Goal: Transaction & Acquisition: Book appointment/travel/reservation

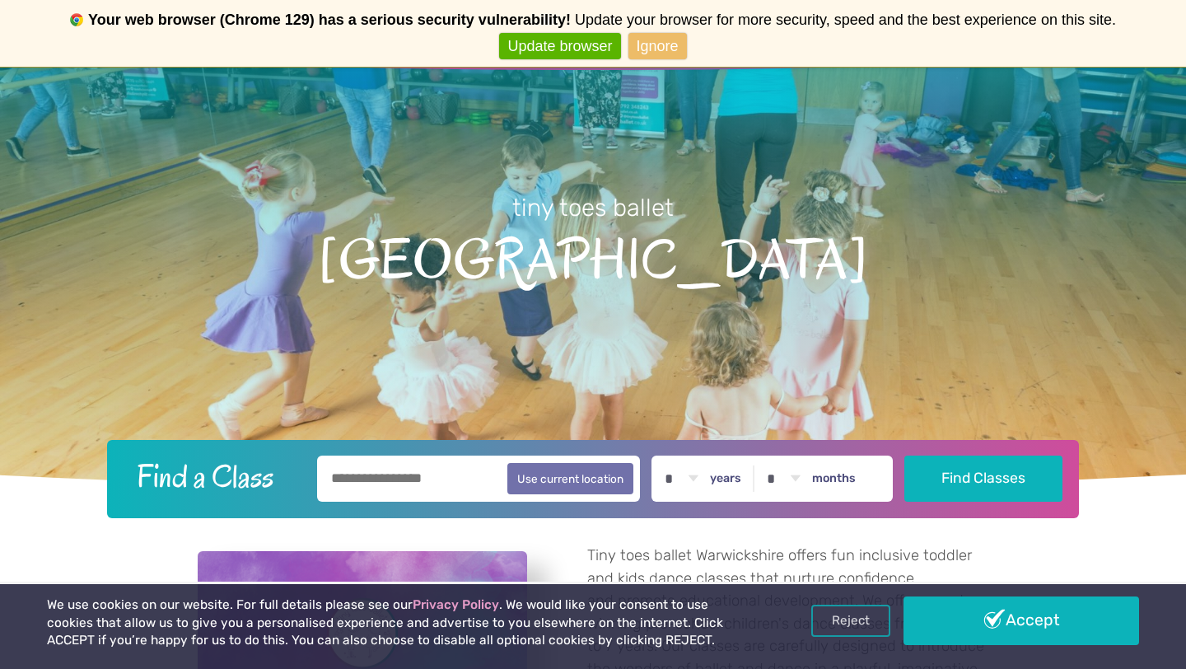
scroll to position [149, 0]
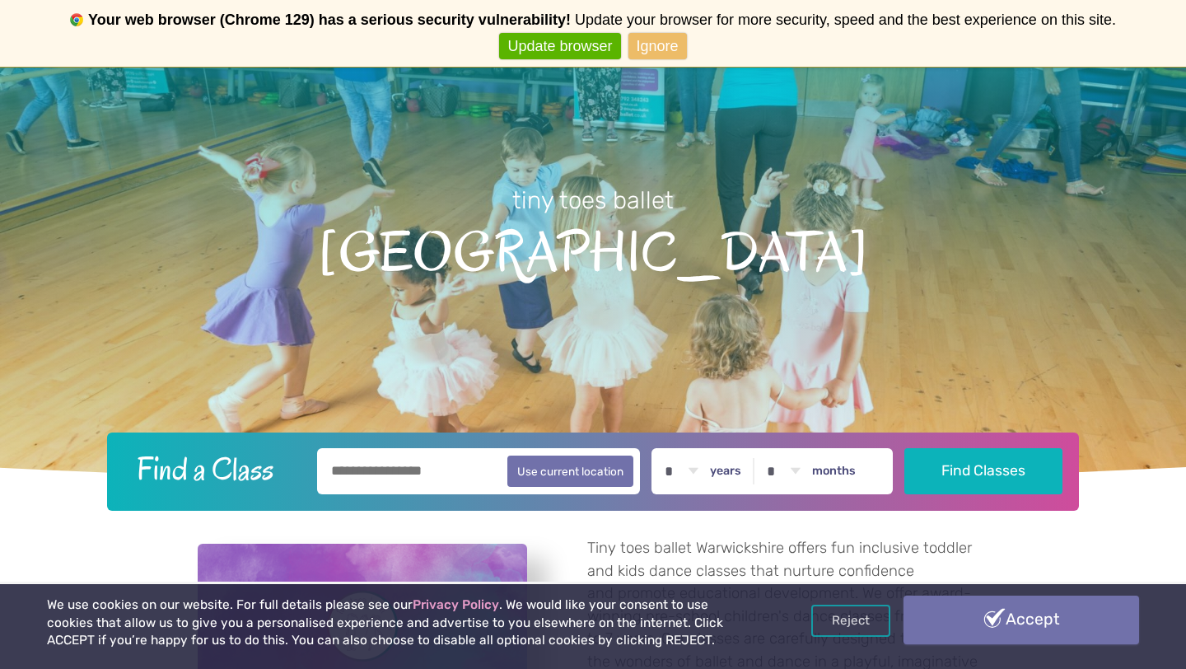
click at [981, 614] on link "Accept" at bounding box center [1020, 619] width 235 height 48
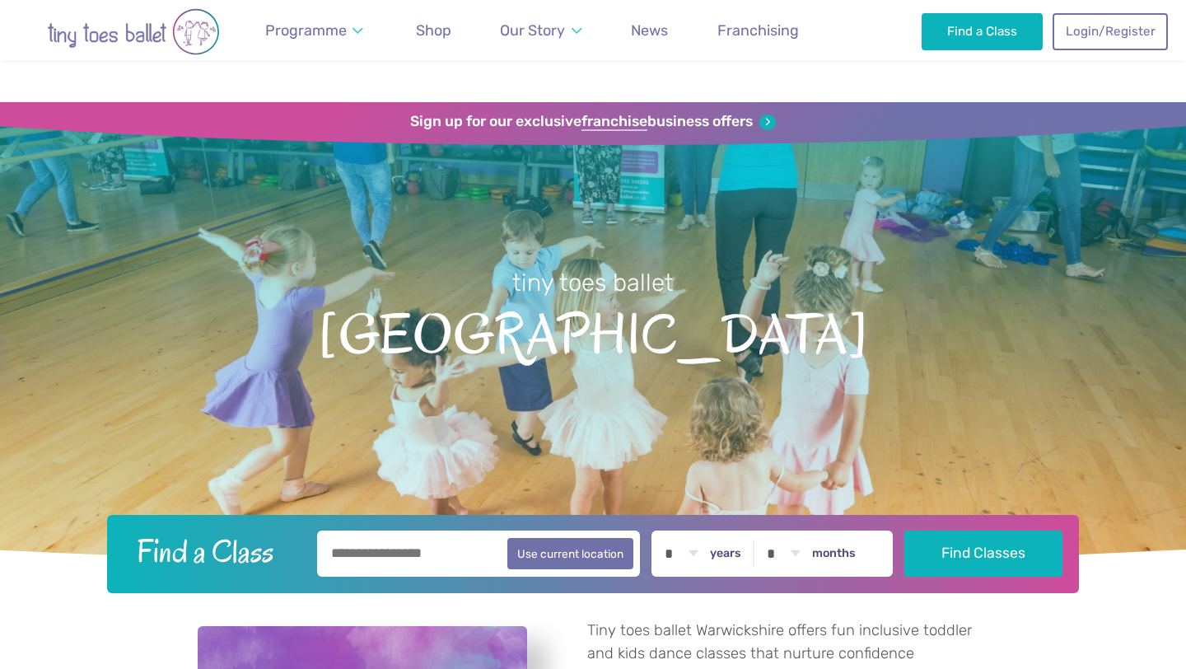
scroll to position [82, 0]
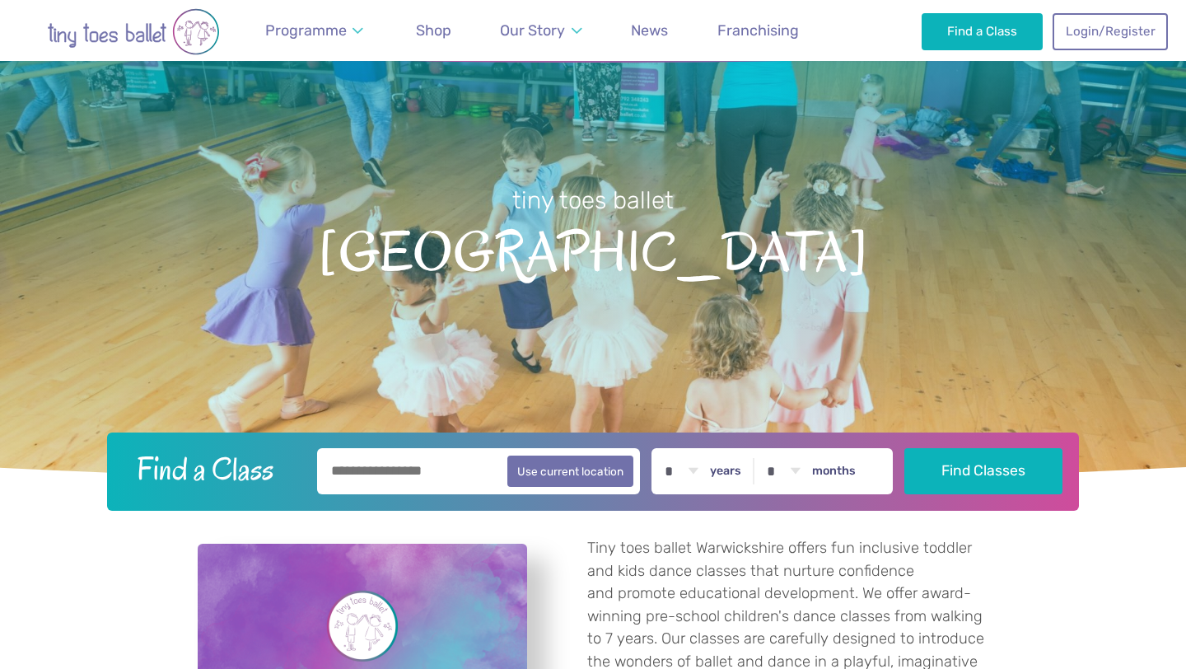
click at [724, 484] on div "* * * * * * * * * * ** ** ** years * * * * * * * * * * ** ** months" at bounding box center [771, 471] width 241 height 46
click at [706, 468] on select "* * * * * * * * * * ** ** **" at bounding box center [680, 471] width 51 height 46
select select "*"
click at [801, 470] on select "* * * * * * * * * * ** **" at bounding box center [782, 471] width 51 height 46
select select "*"
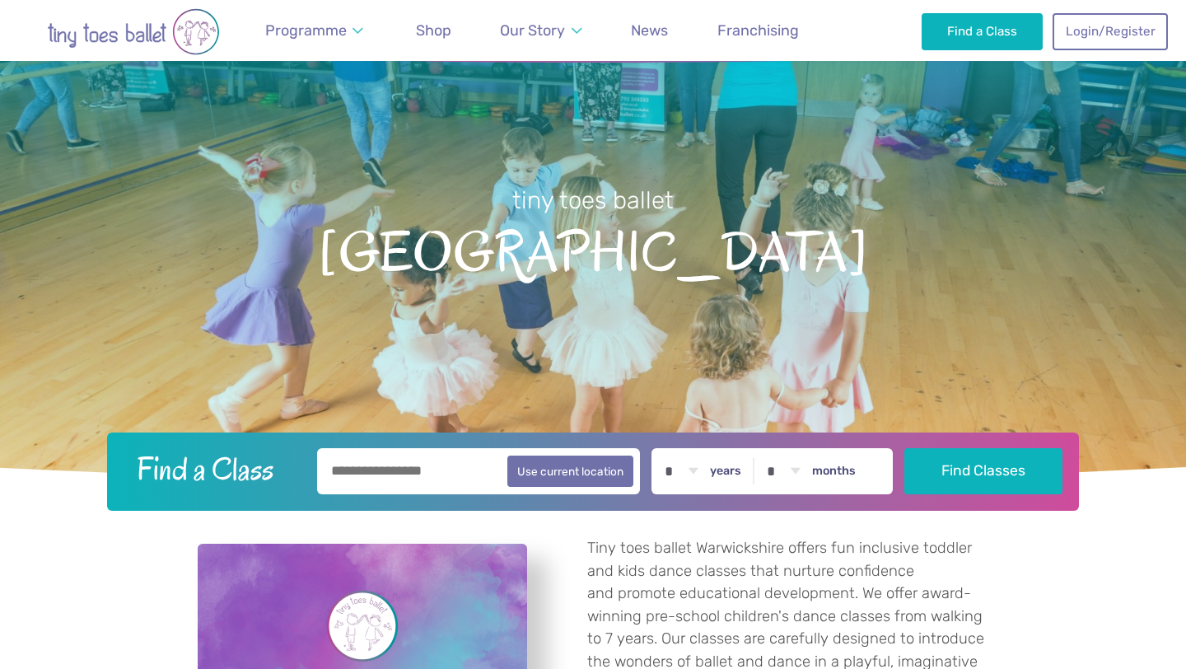
click at [404, 473] on input "text" at bounding box center [478, 471] width 323 height 46
type input "********"
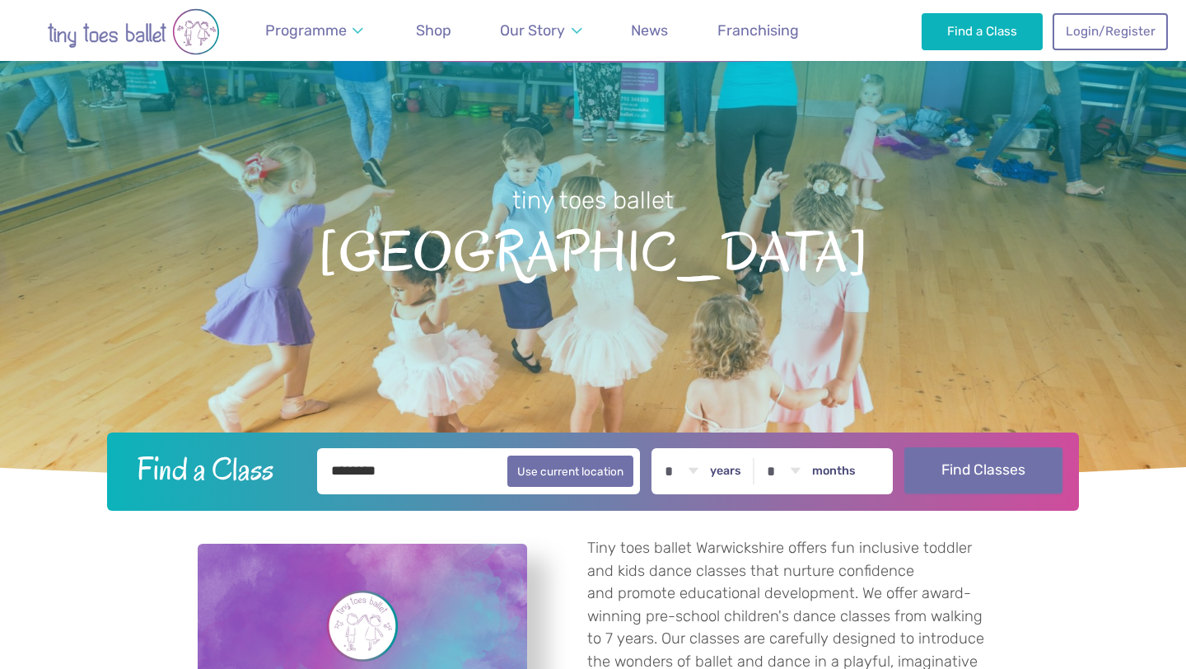
click at [1011, 475] on button "Find Classes" at bounding box center [983, 470] width 159 height 46
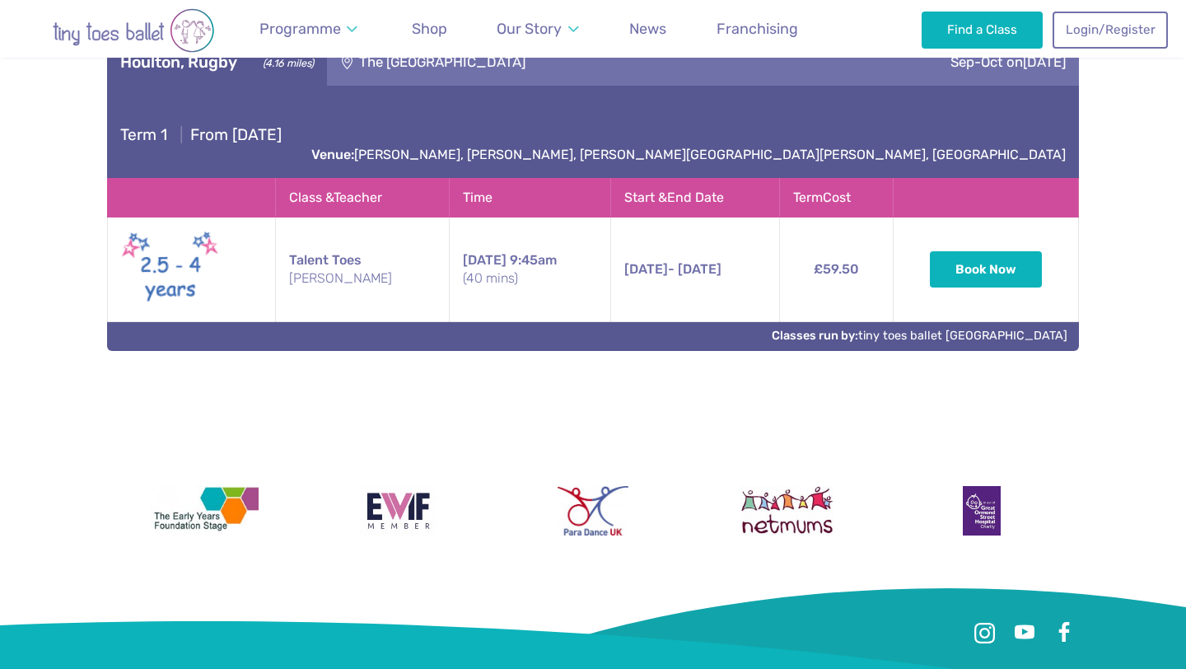
scroll to position [757, 0]
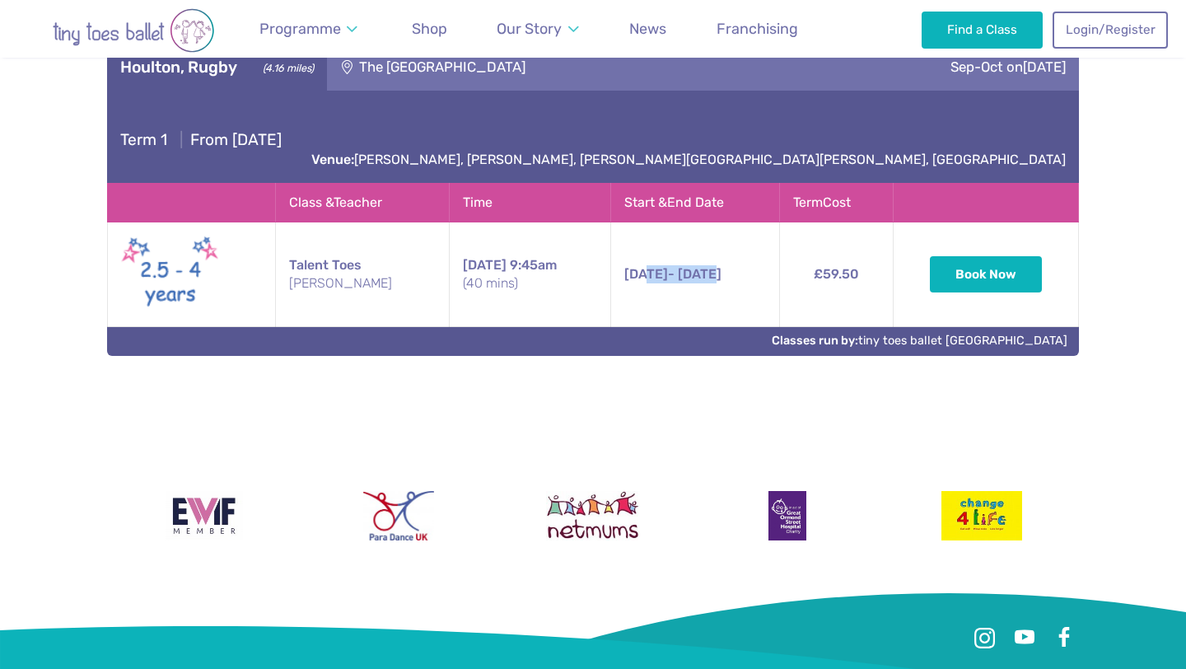
drag, startPoint x: 617, startPoint y: 254, endPoint x: 699, endPoint y: 253, distance: 82.3
click at [699, 266] on span "12th Sep - 24th Oct" at bounding box center [672, 274] width 97 height 16
click at [1018, 255] on button "Book Now" at bounding box center [985, 273] width 112 height 36
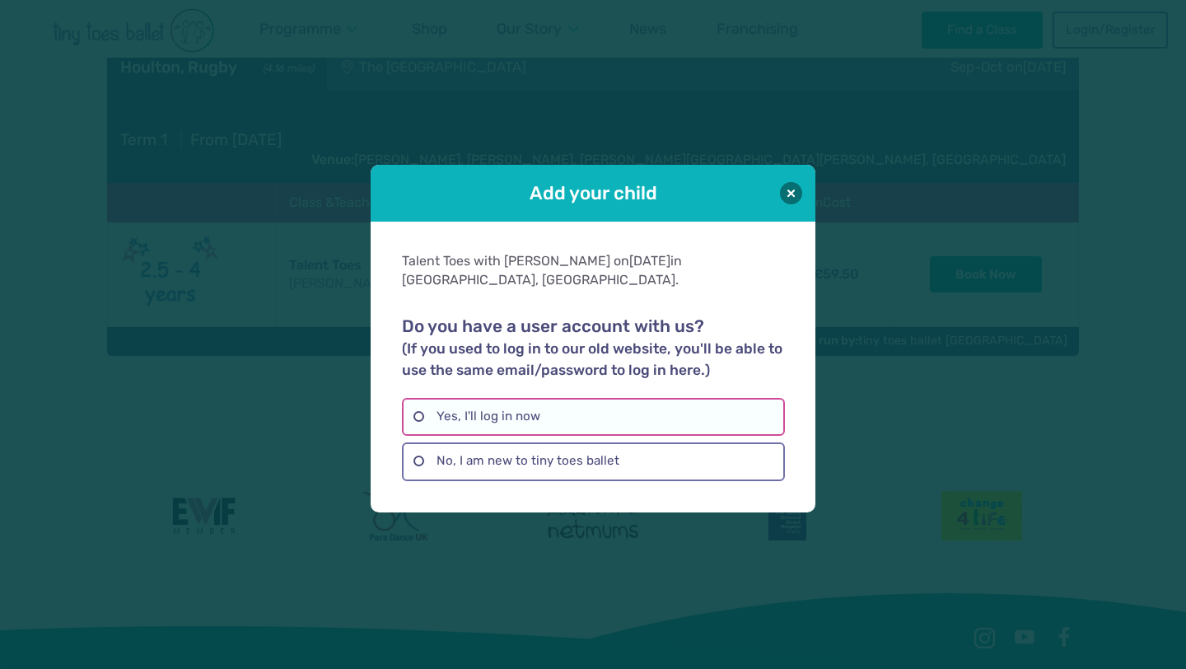
click at [417, 406] on label "Yes, I'll log in now" at bounding box center [593, 417] width 382 height 38
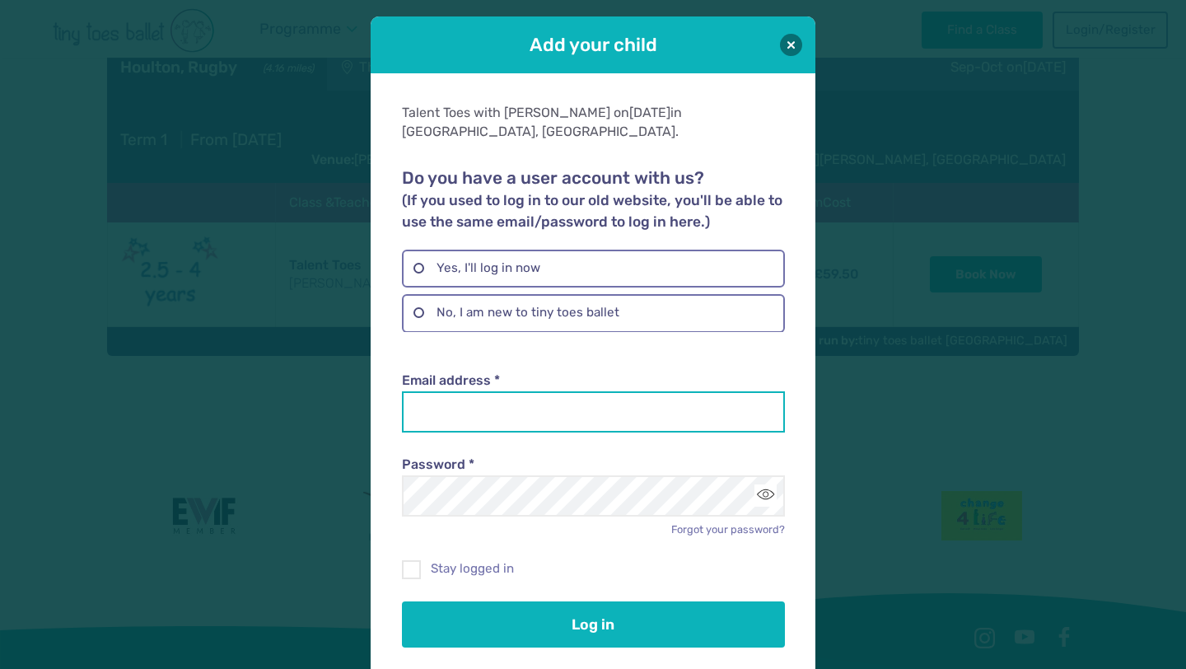
click at [433, 398] on input "Email address *" at bounding box center [593, 411] width 382 height 41
type input "**********"
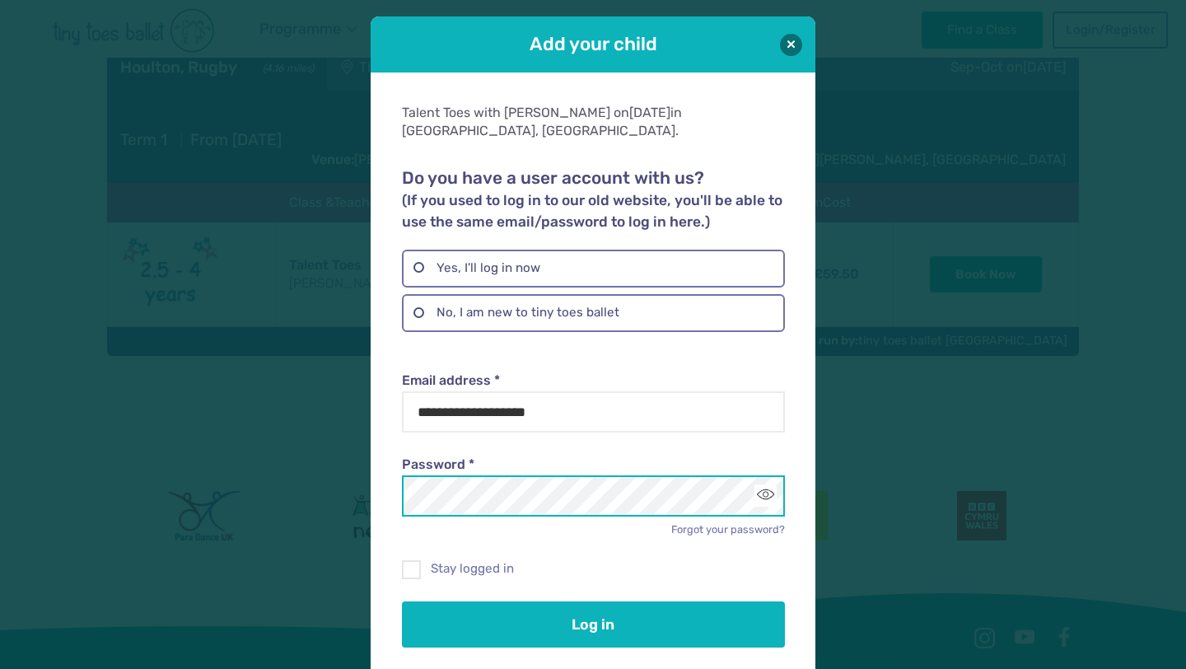
click at [402, 601] on button "Log in" at bounding box center [593, 624] width 382 height 46
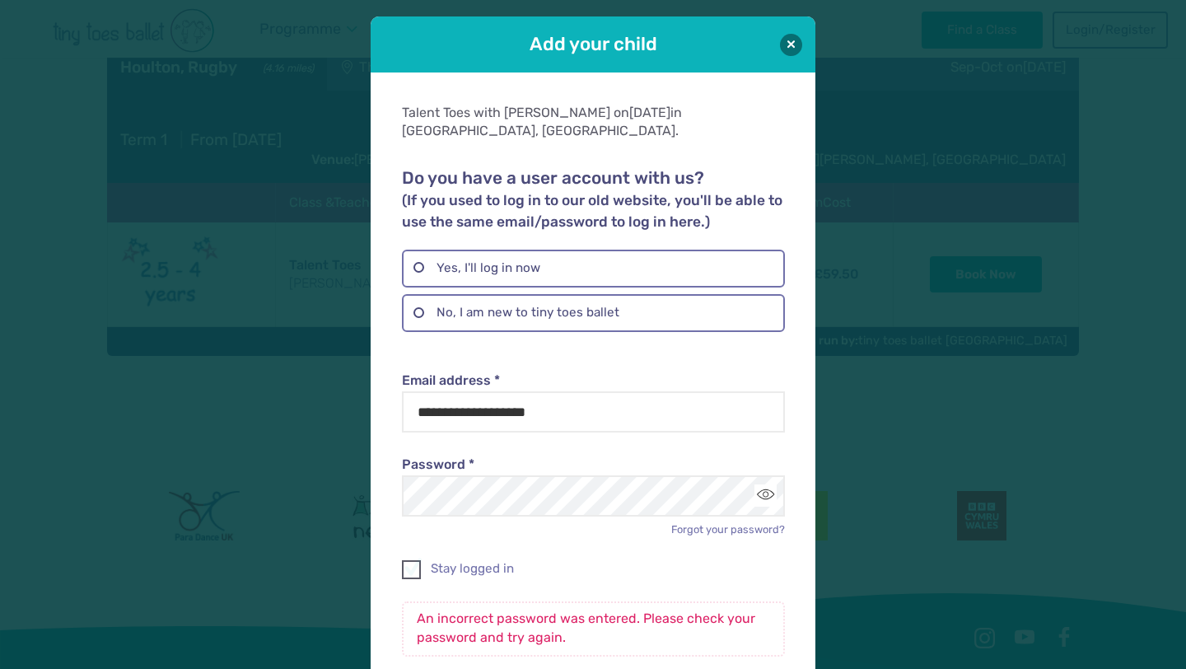
click at [408, 565] on span at bounding box center [411, 572] width 17 height 15
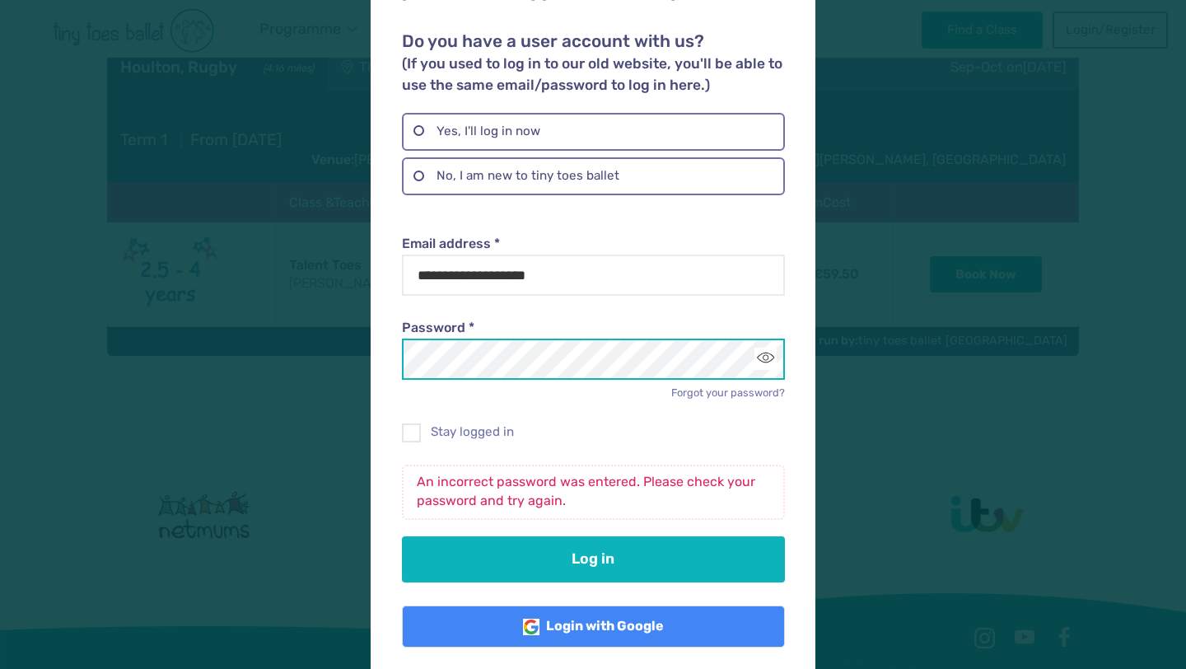
click at [305, 339] on div "**********" at bounding box center [593, 334] width 1186 height 669
click at [402, 536] on button "Log in" at bounding box center [593, 559] width 382 height 46
click at [766, 347] on button "Toggle password visibility" at bounding box center [765, 358] width 22 height 22
click at [402, 536] on button "Log in" at bounding box center [593, 559] width 382 height 46
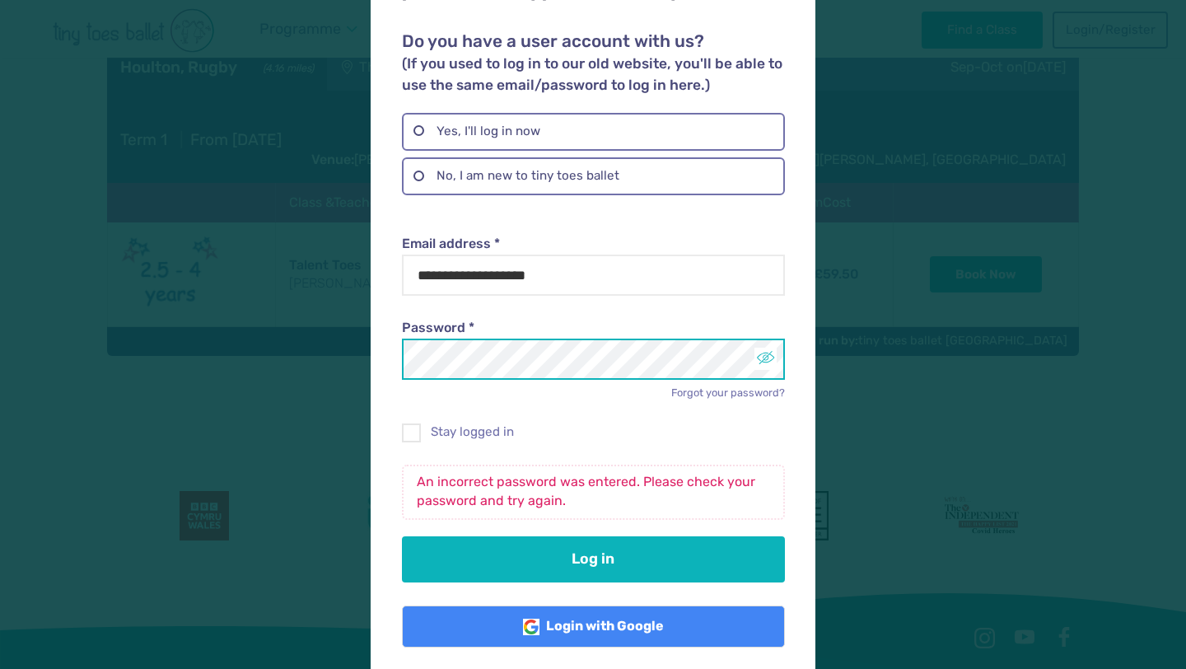
click at [402, 536] on button "Log in" at bounding box center [593, 559] width 382 height 46
click at [271, 341] on div "**********" at bounding box center [593, 334] width 1186 height 669
click at [402, 536] on button "Log in" at bounding box center [593, 559] width 382 height 46
click at [278, 361] on div "**********" at bounding box center [593, 334] width 1186 height 669
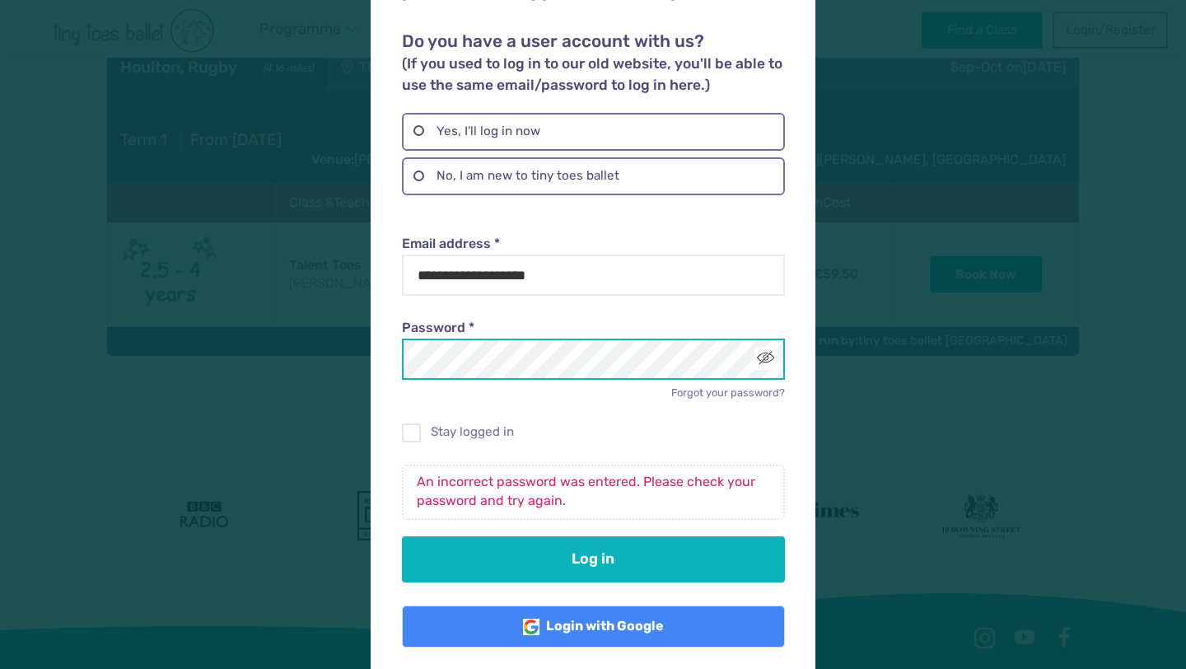
click at [226, 334] on div "**********" at bounding box center [593, 334] width 1186 height 669
click at [402, 536] on button "Log in" at bounding box center [593, 559] width 382 height 46
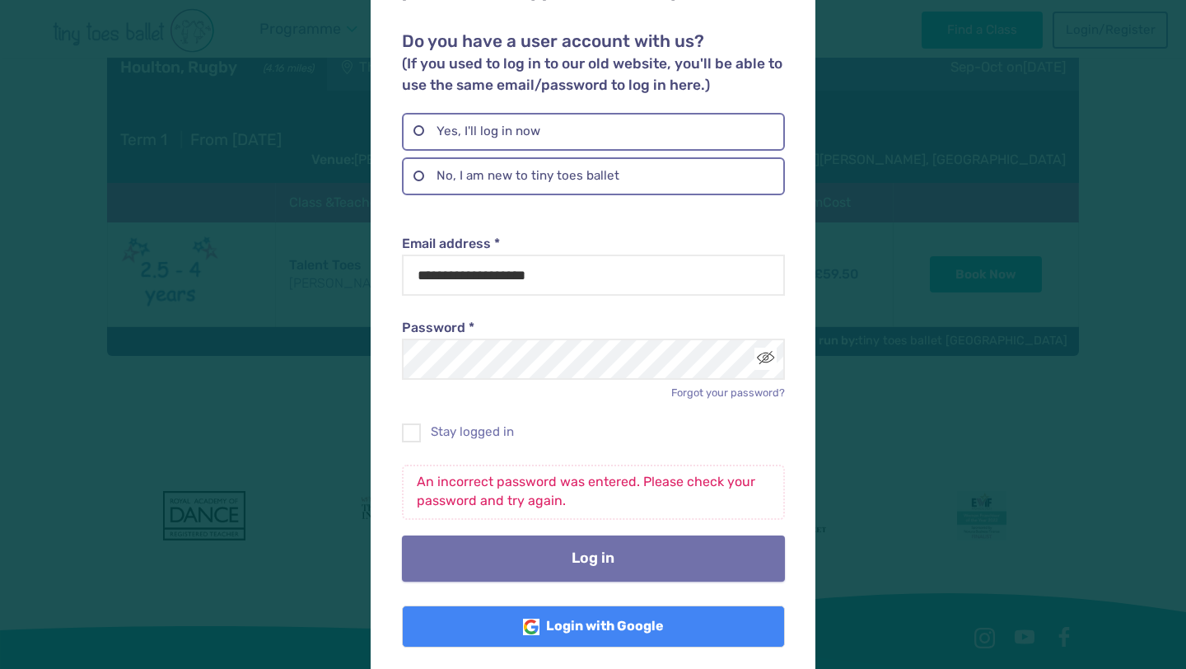
click at [498, 537] on button "Log in" at bounding box center [593, 558] width 382 height 46
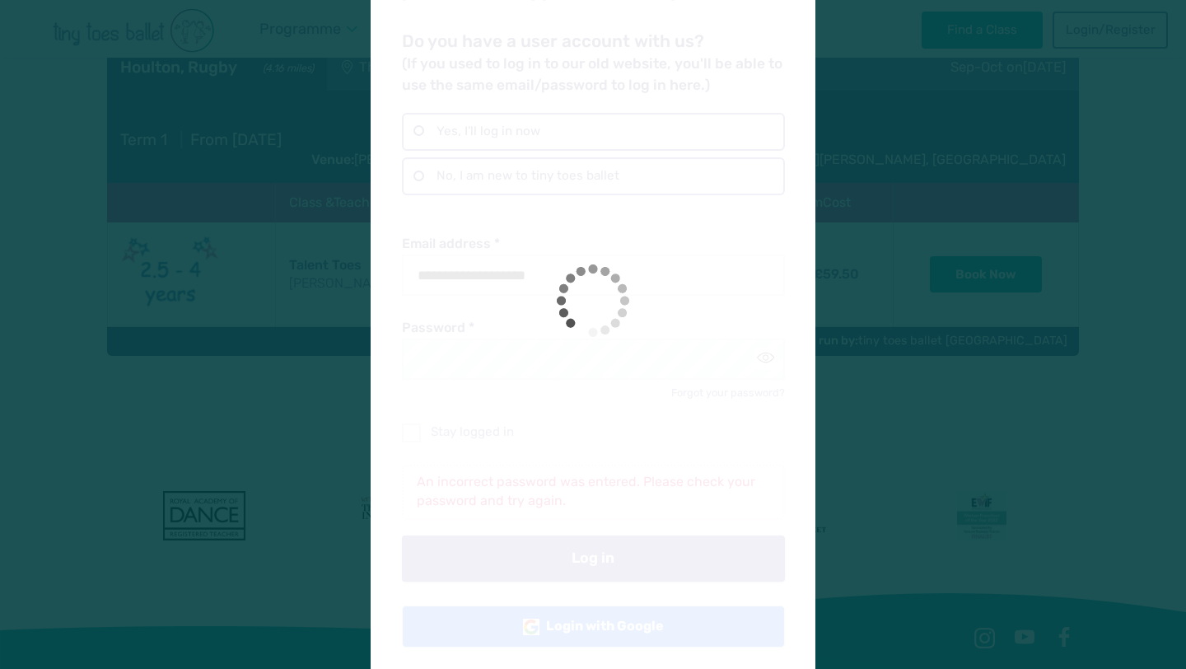
click at [498, 537] on div "**********" at bounding box center [592, 307] width 445 height 743
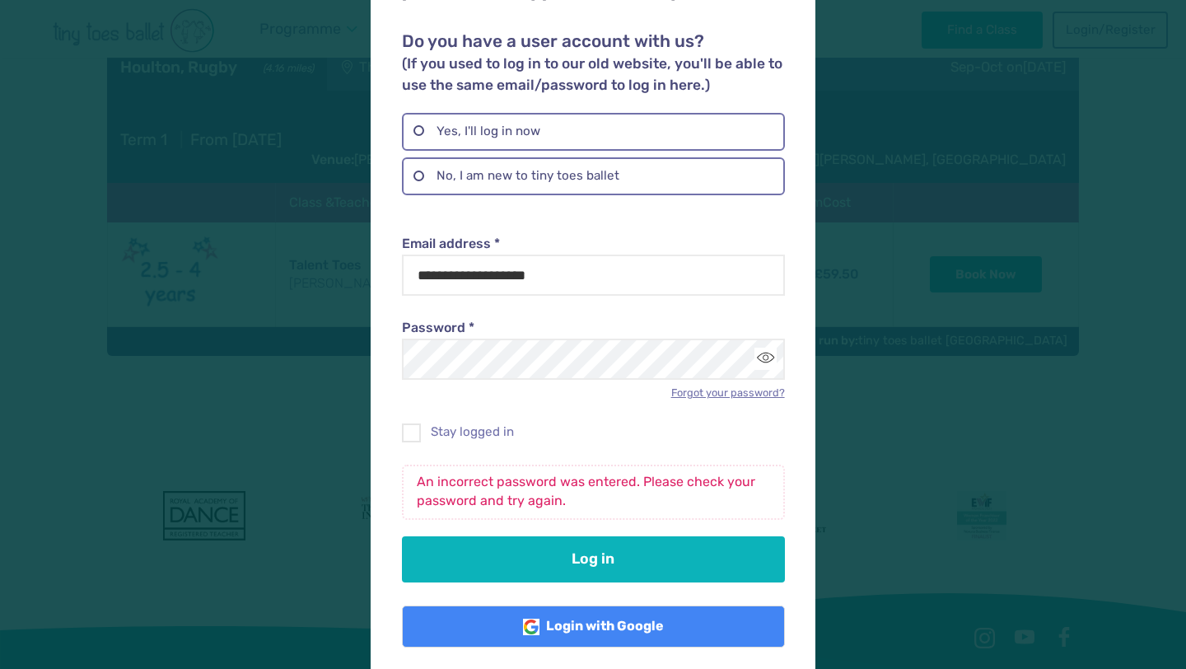
click at [717, 386] on link "Forgot your password?" at bounding box center [728, 392] width 114 height 12
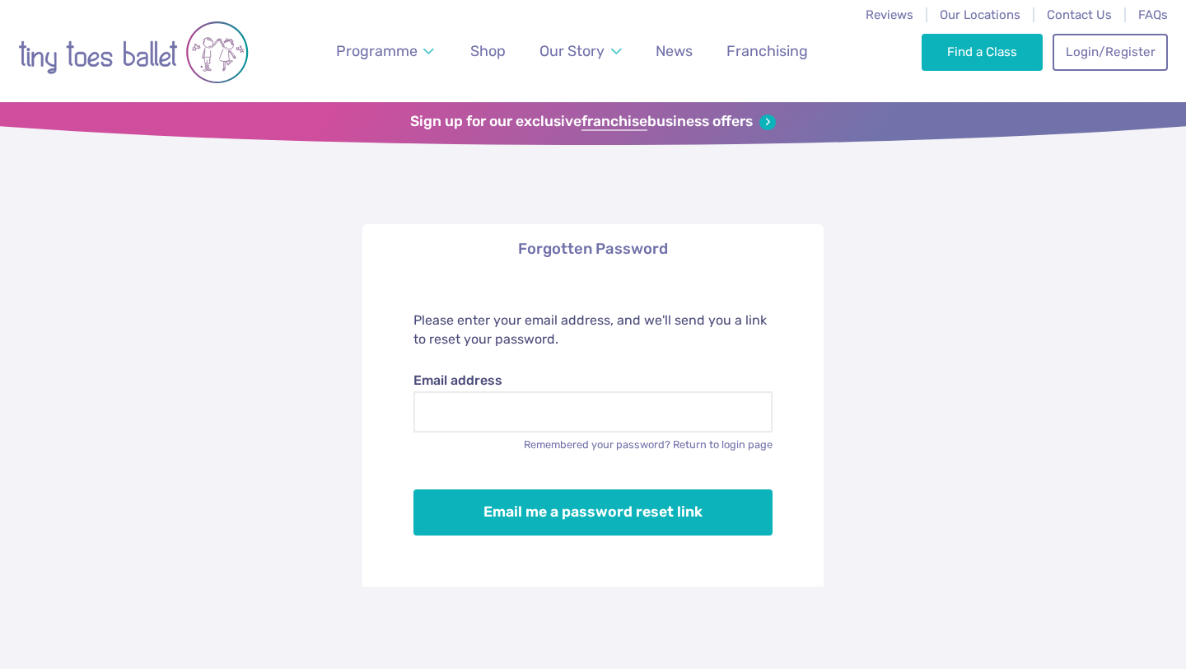
click at [529, 455] on form "Please enter your email address, and we'll send you a link to reset your passwo…" at bounding box center [592, 430] width 461 height 312
click at [530, 425] on input "Email address" at bounding box center [593, 411] width 360 height 41
type input "**********"
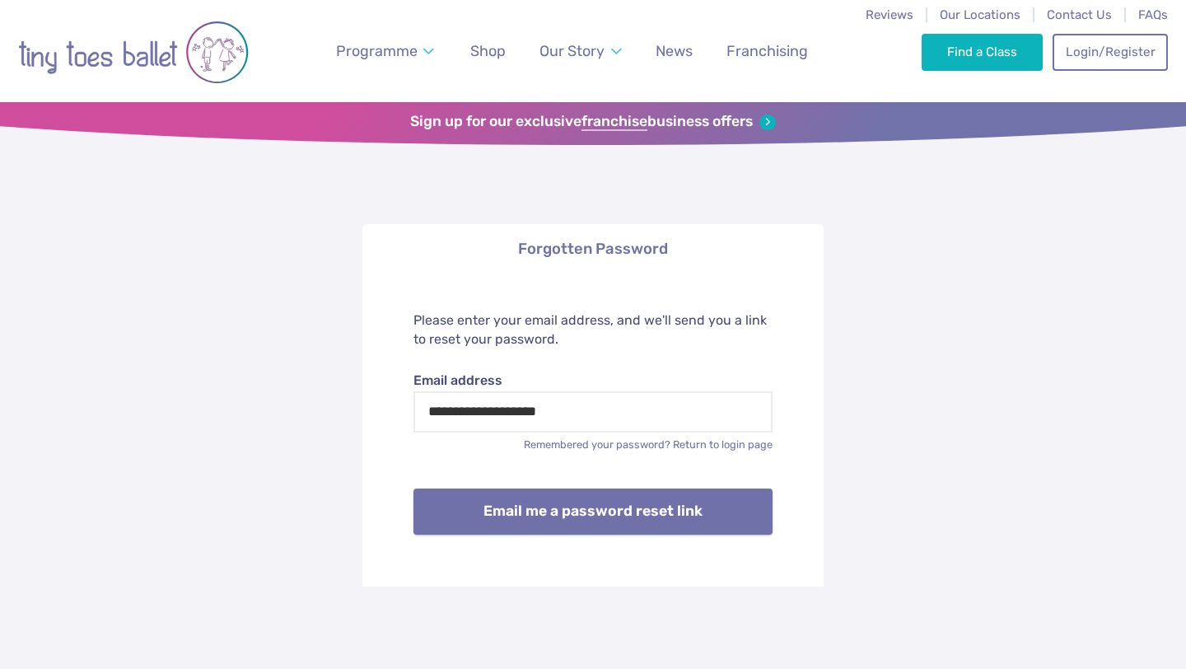
click at [543, 501] on button "Email me a password reset link" at bounding box center [593, 511] width 360 height 46
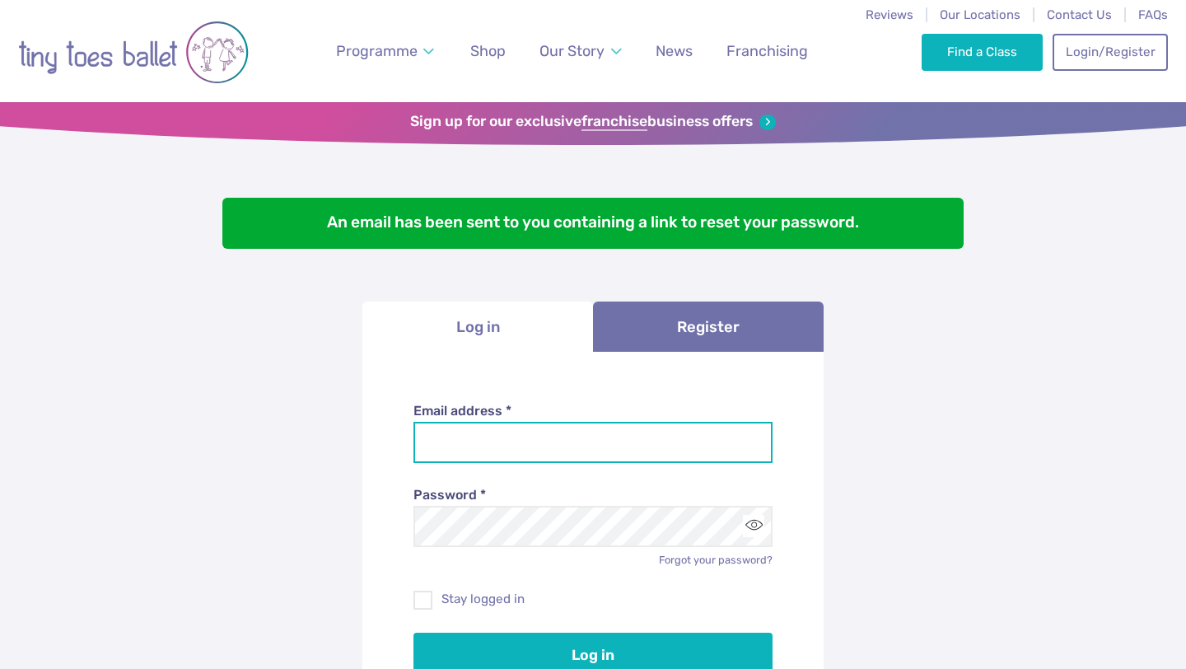
click at [534, 438] on input "Email address *" at bounding box center [593, 442] width 360 height 41
type input "**********"
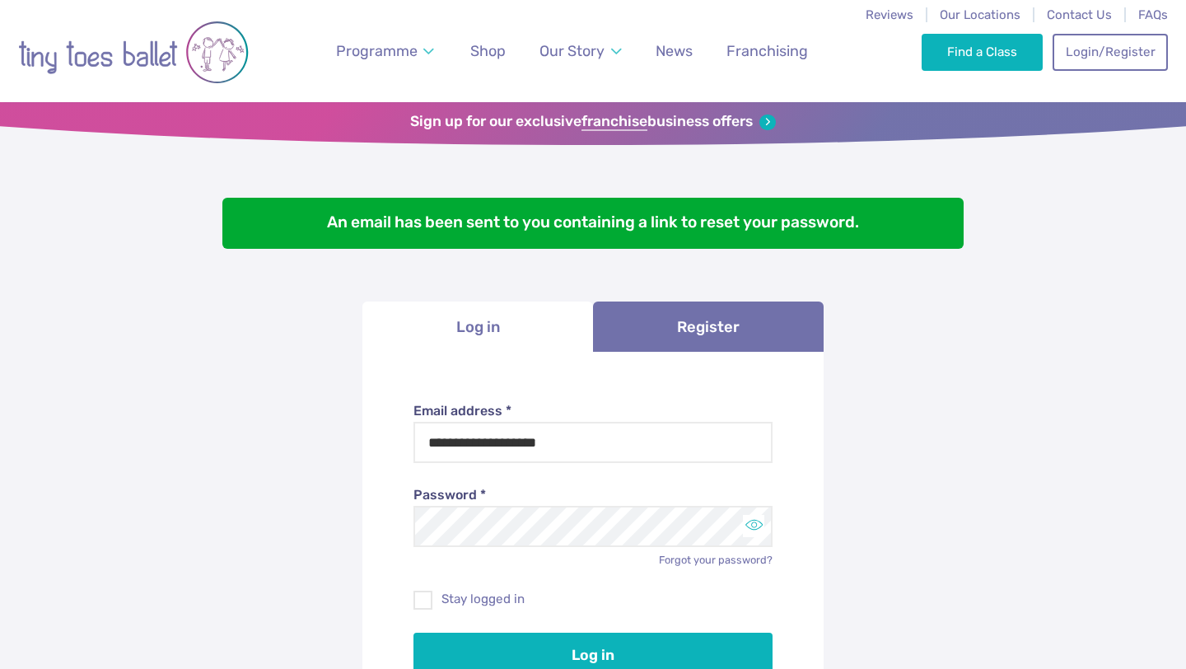
click at [748, 530] on button "Toggle password visibility" at bounding box center [754, 526] width 22 height 22
click at [429, 595] on span at bounding box center [423, 602] width 17 height 15
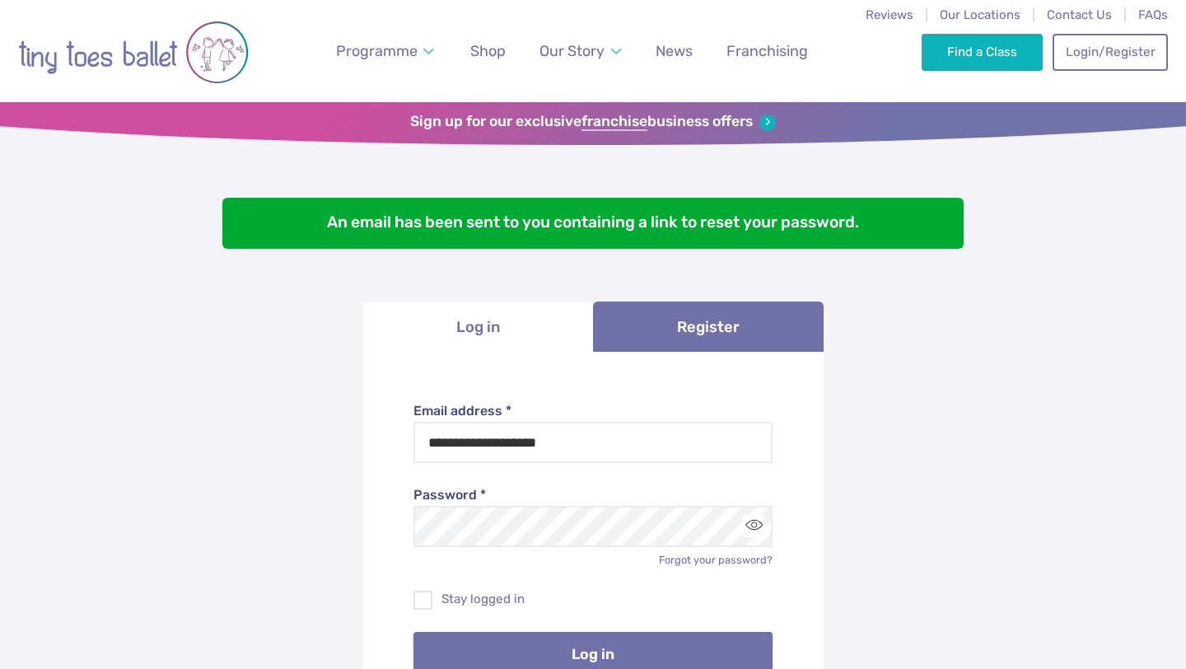
click at [517, 647] on button "Log in" at bounding box center [593, 654] width 360 height 46
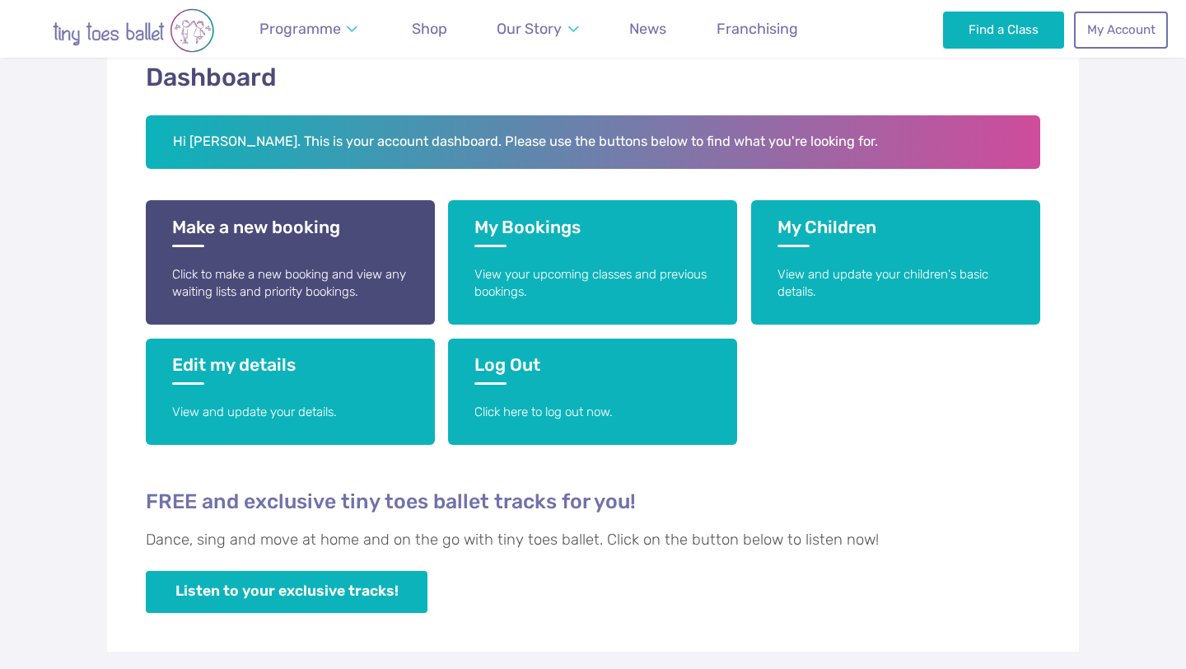
scroll to position [294, 0]
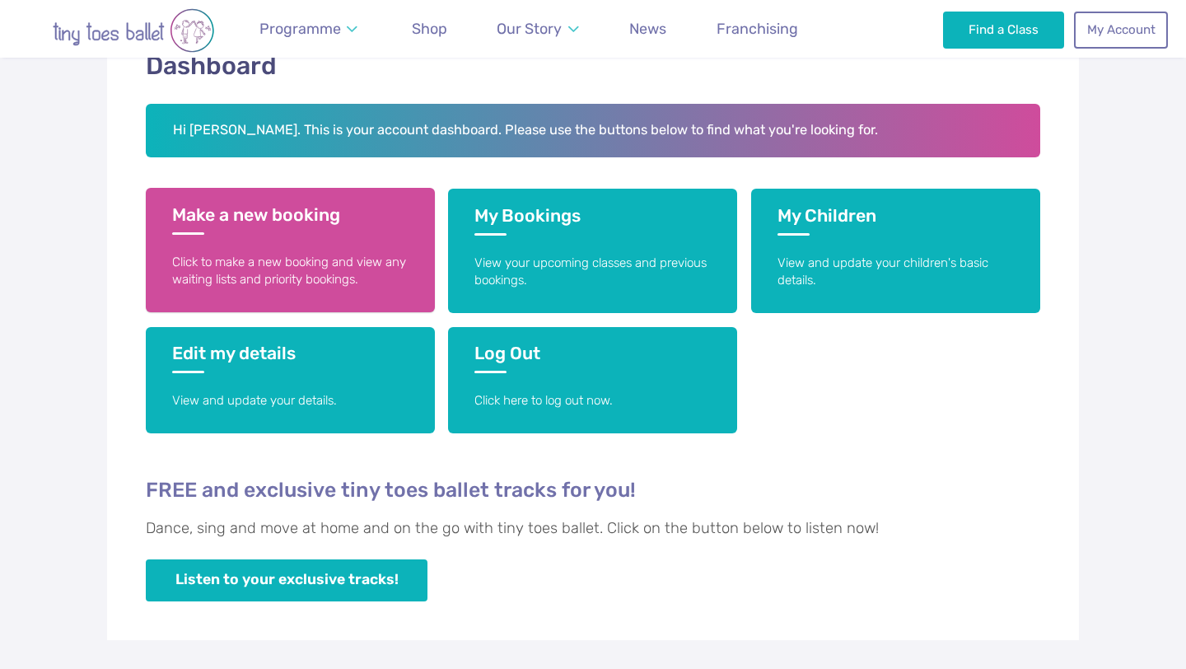
click at [284, 246] on link "Make a new booking Click to make a new booking and view any waiting lists and p…" at bounding box center [290, 250] width 289 height 124
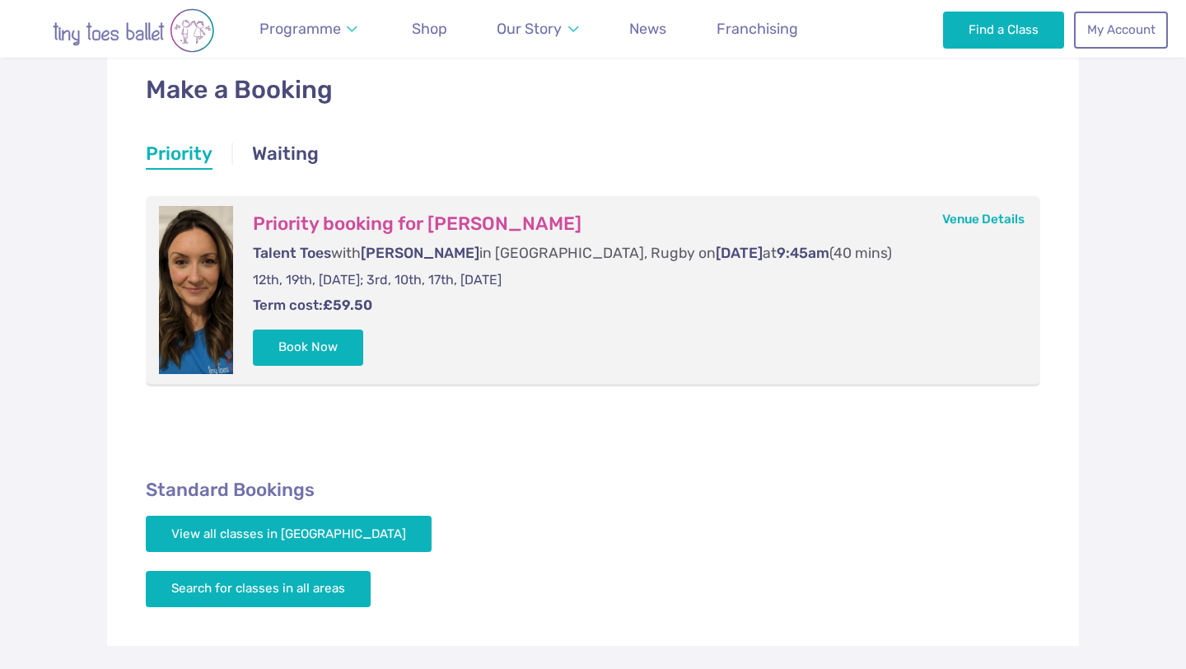
scroll to position [277, 0]
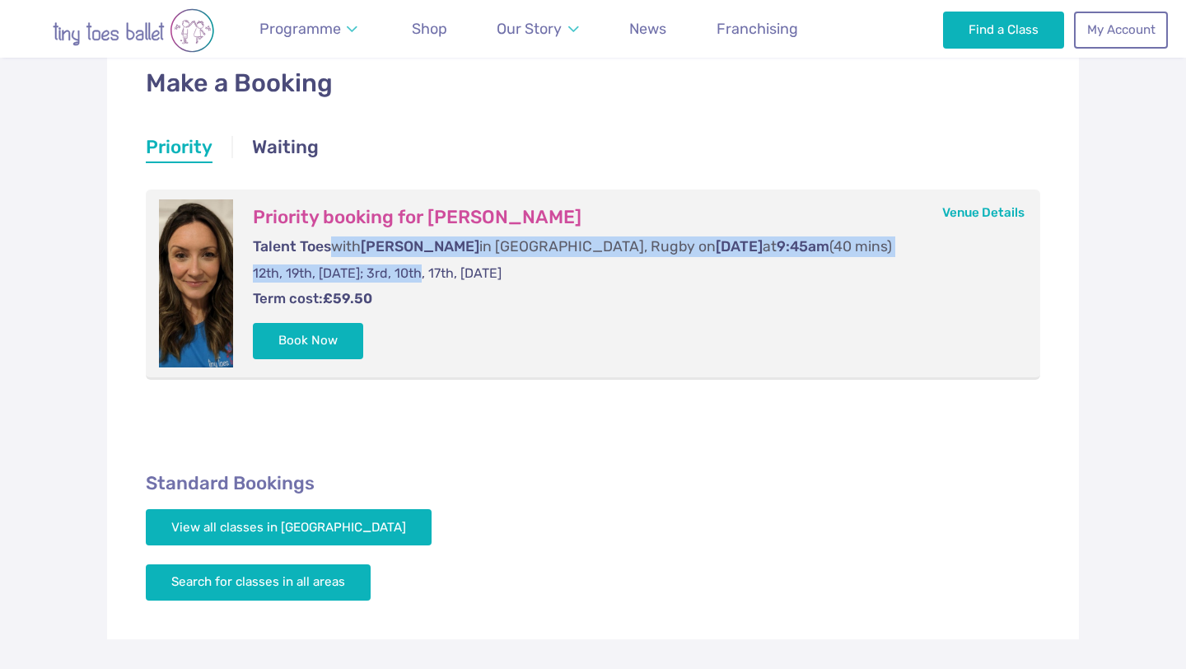
drag, startPoint x: 330, startPoint y: 245, endPoint x: 434, endPoint y: 277, distance: 108.3
click at [434, 277] on form "Priority booking for [PERSON_NAME] Talent Toes with [PERSON_NAME] in [PERSON_NA…" at bounding box center [630, 283] width 794 height 168
click at [434, 277] on p "12th, 19th, [DATE]; 3rd, 10th, 17th, [DATE]" at bounding box center [630, 273] width 754 height 18
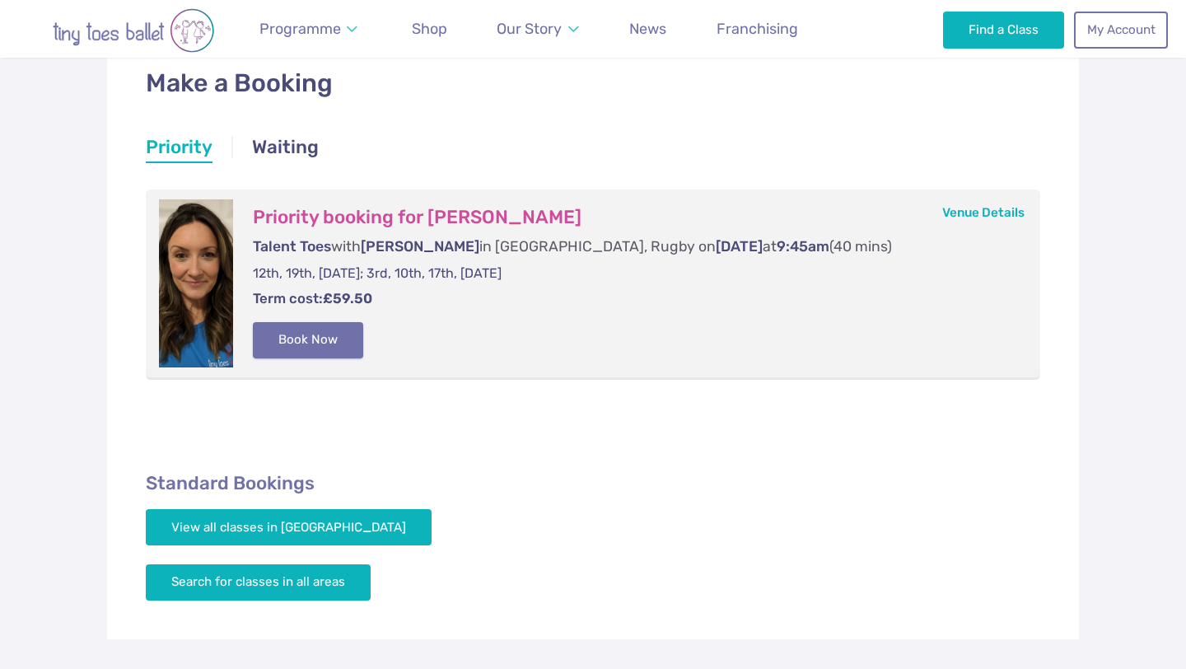
click at [306, 340] on button "Book Now" at bounding box center [308, 340] width 110 height 36
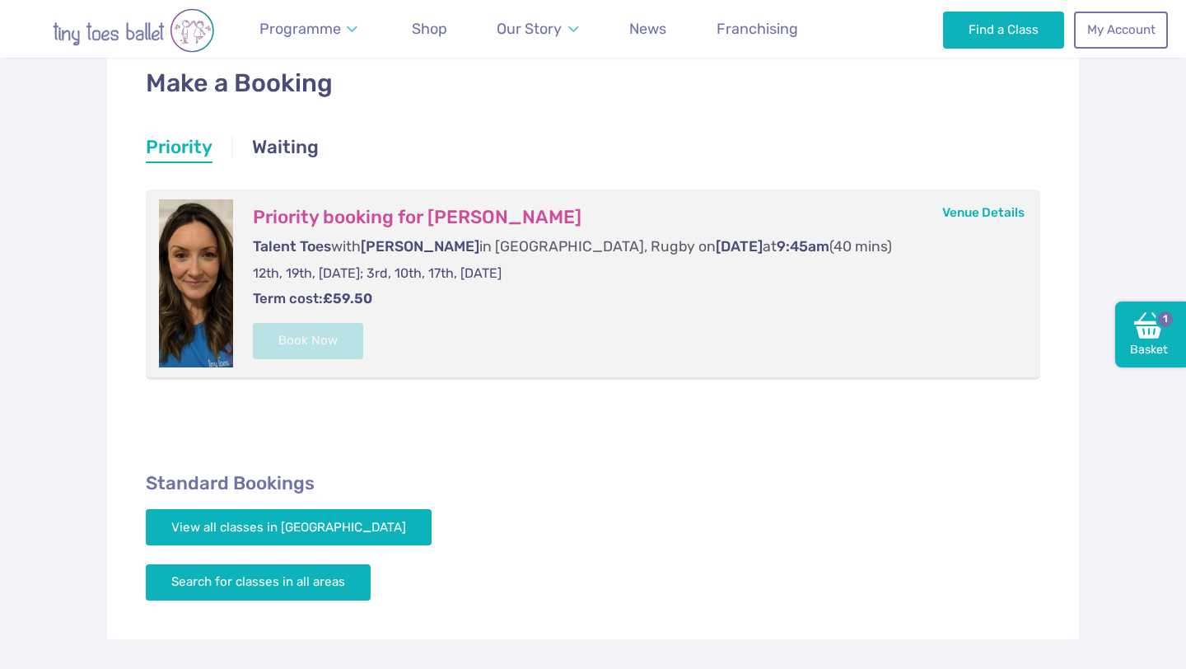
click at [352, 434] on div "Make a Booking Priority Waiting Priority Priority Priority booking for [PERSON_…" at bounding box center [592, 335] width 971 height 610
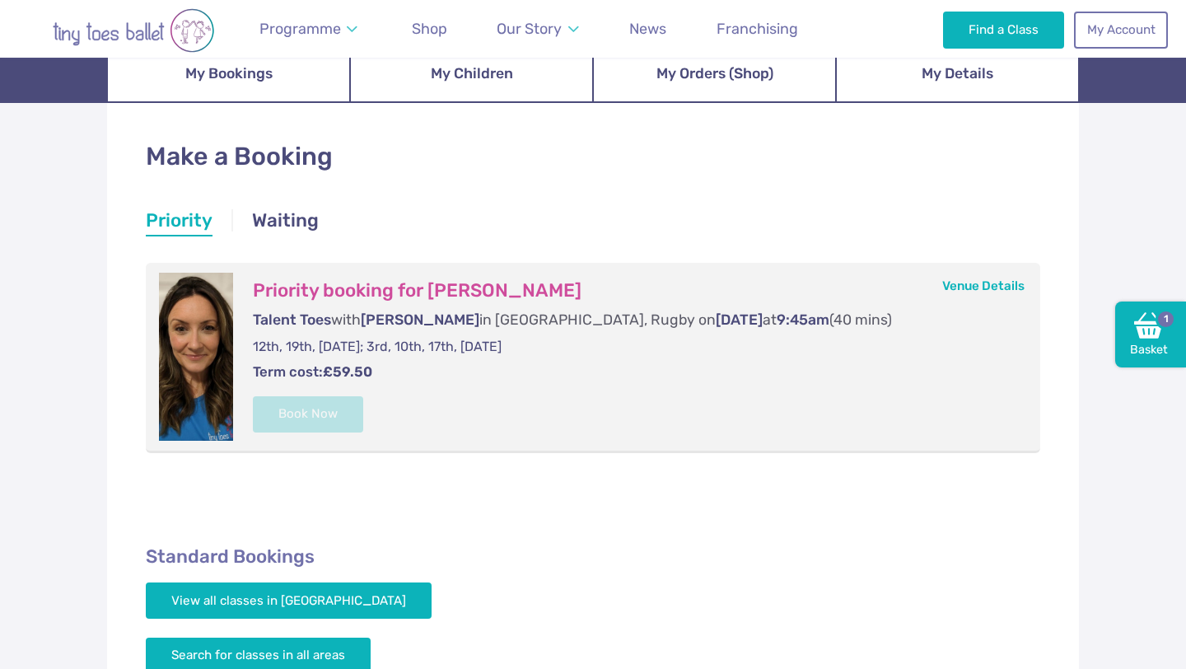
scroll to position [207, 0]
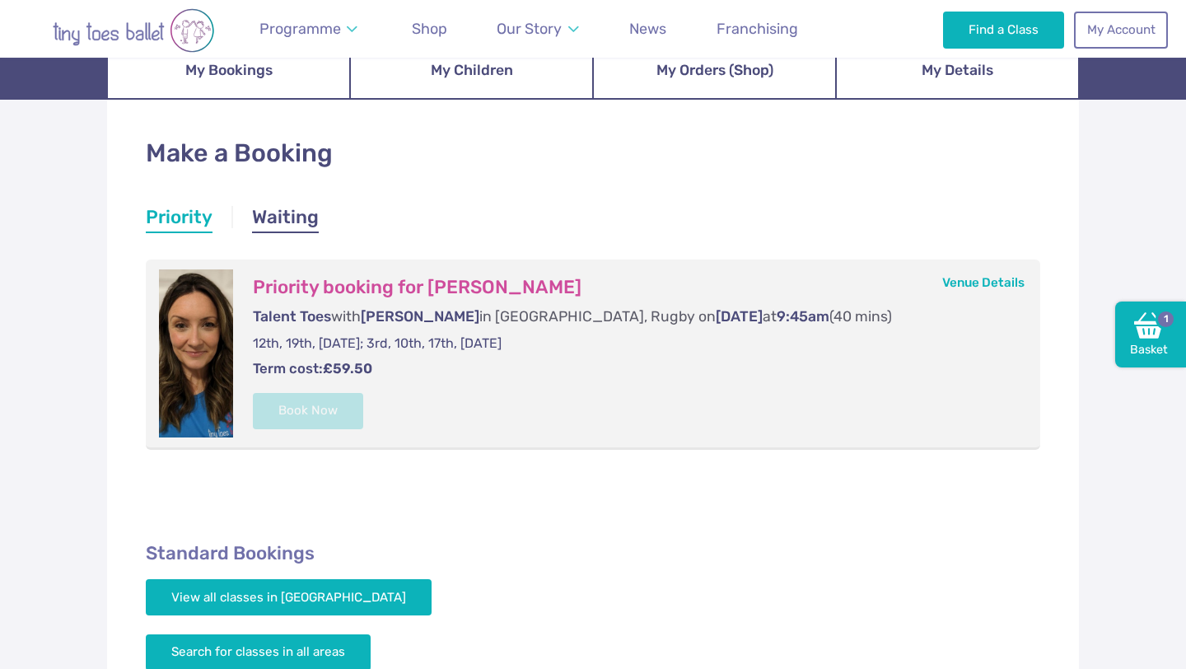
click at [282, 221] on link "Waiting" at bounding box center [285, 219] width 67 height 30
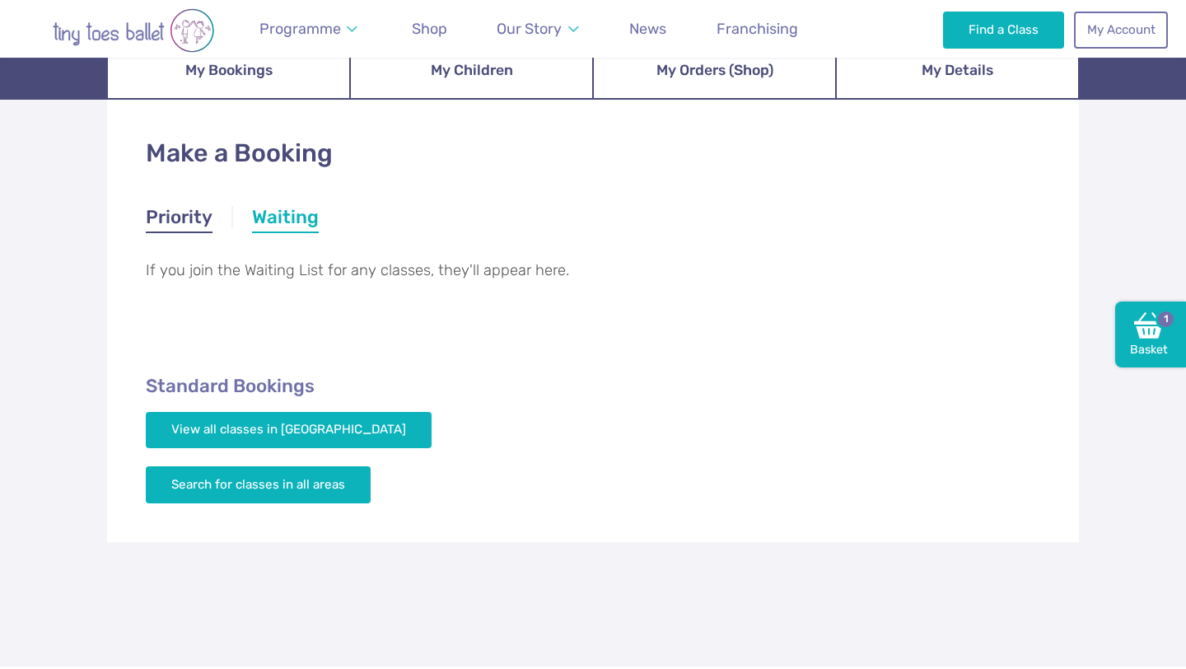
click at [177, 215] on link "Priority" at bounding box center [179, 219] width 67 height 30
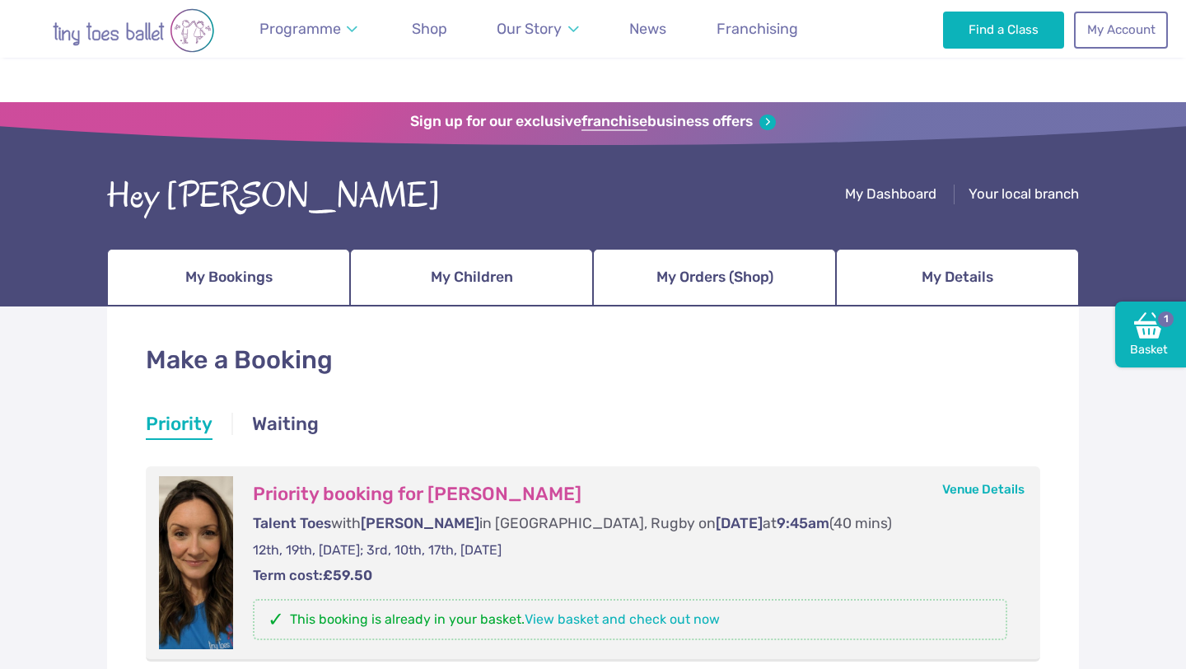
scroll to position [205, 0]
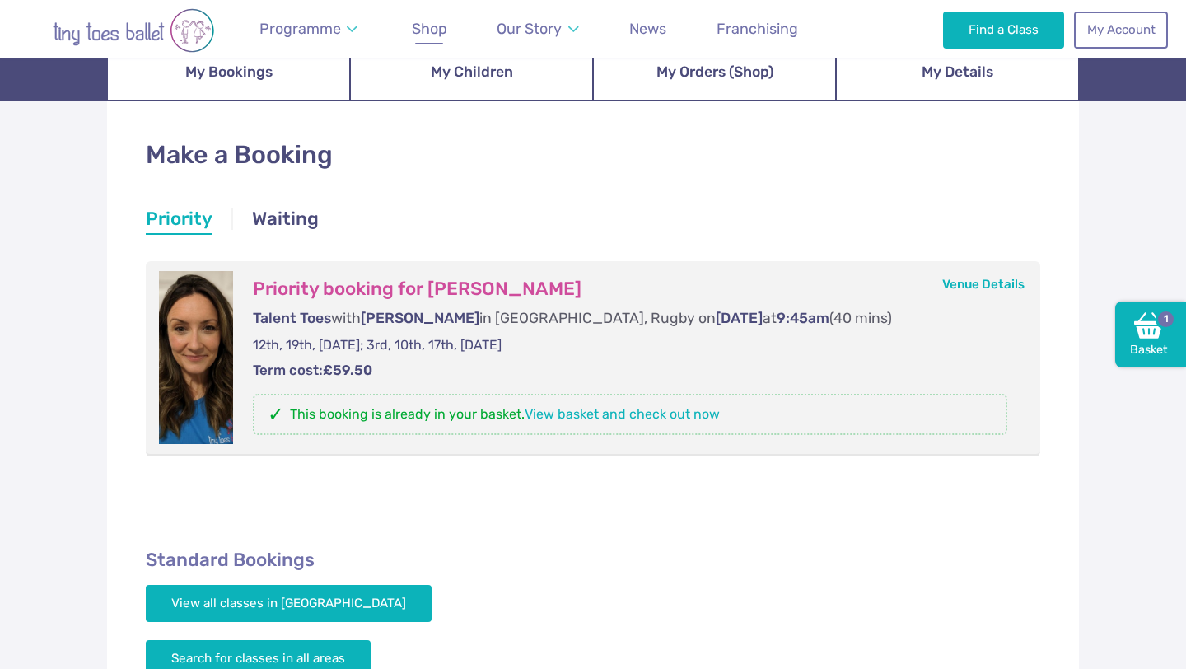
click at [421, 16] on link "Shop" at bounding box center [429, 29] width 50 height 37
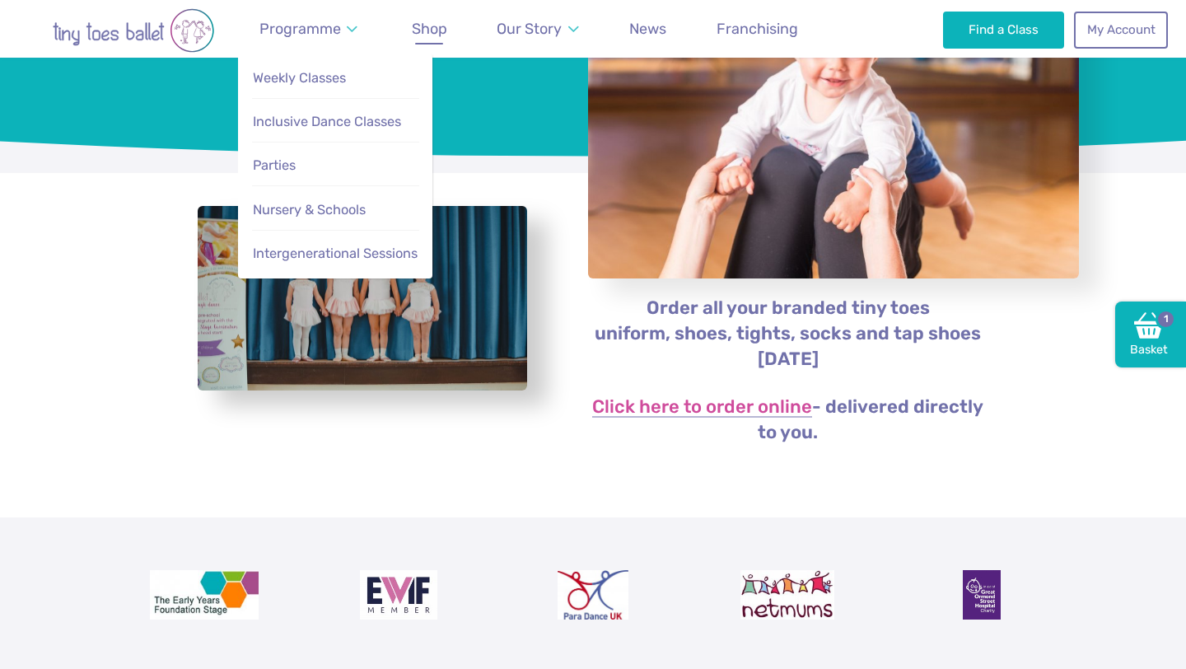
scroll to position [194, 0]
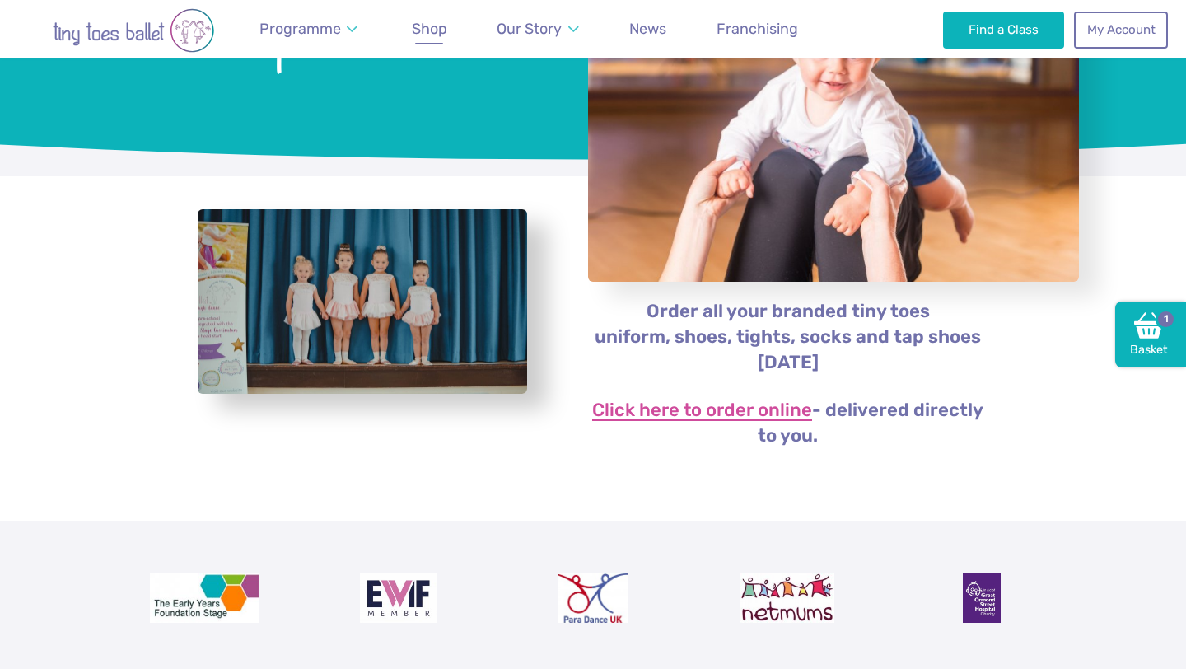
click at [685, 406] on link "Click here to order online" at bounding box center [702, 411] width 220 height 20
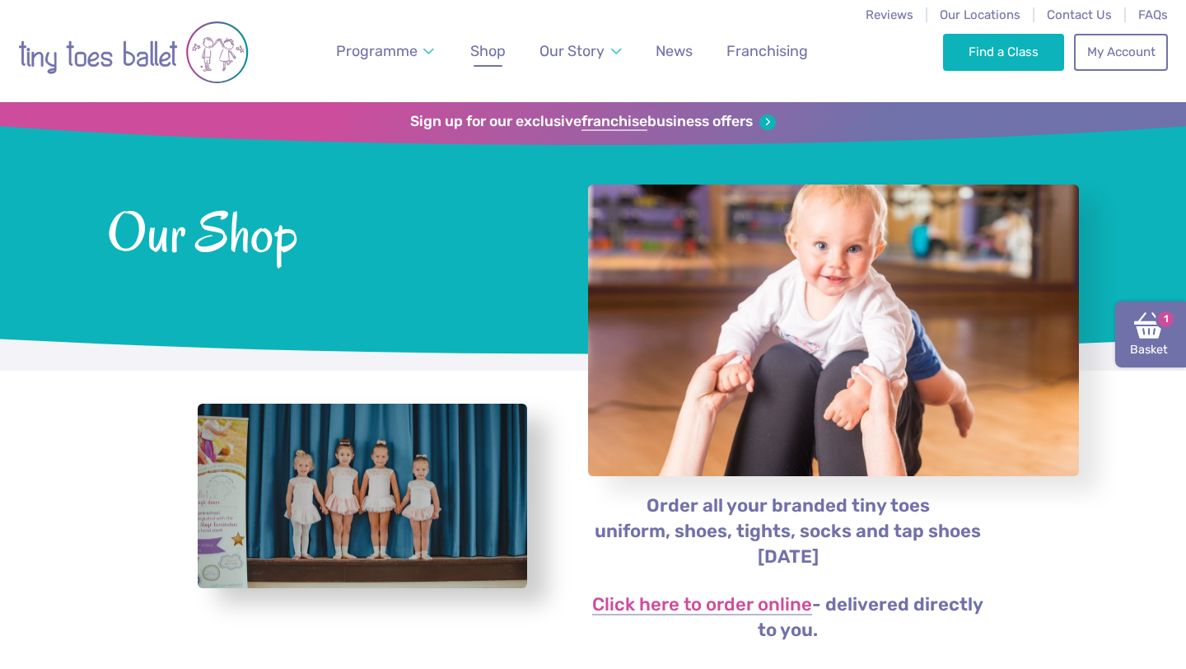
click at [1147, 334] on img at bounding box center [1149, 325] width 30 height 30
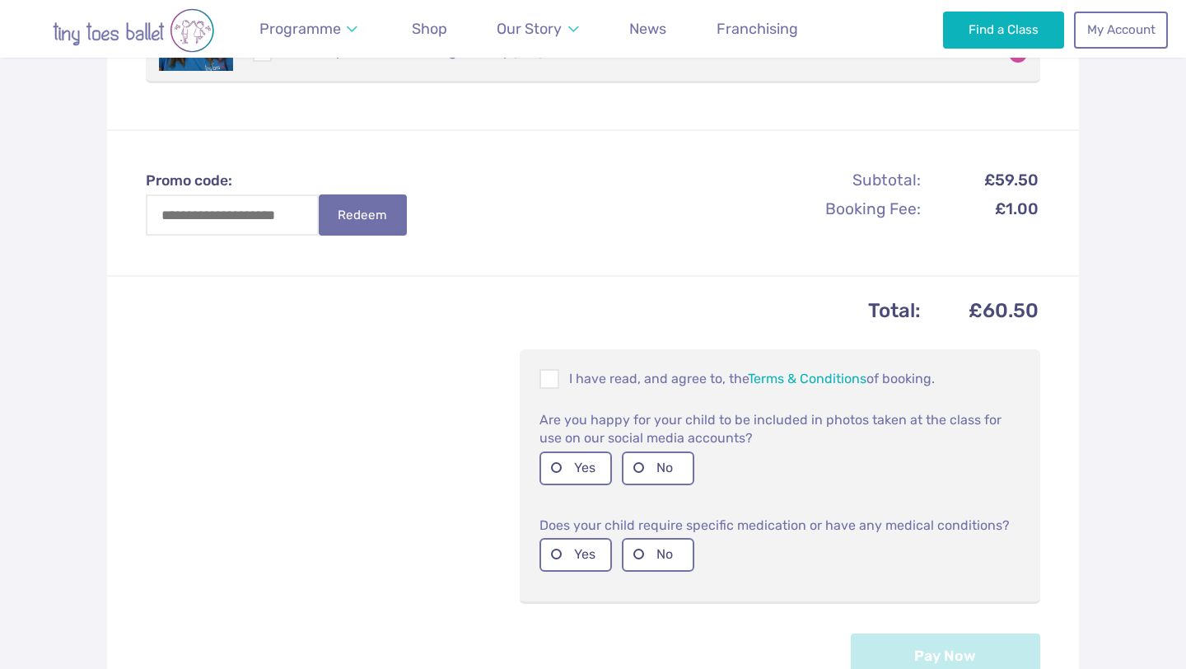
scroll to position [479, 0]
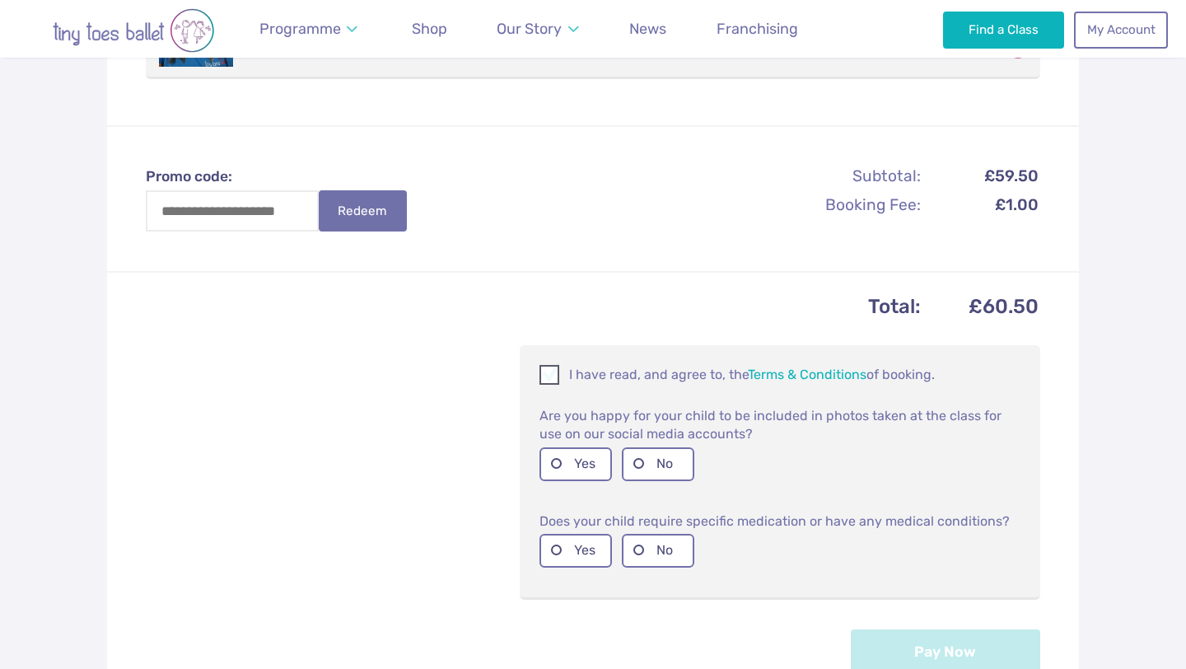
click at [560, 372] on p "I have read, and agree to, the Terms & Conditions of booking." at bounding box center [779, 375] width 481 height 20
click at [565, 462] on label "Yes" at bounding box center [575, 464] width 72 height 34
click at [649, 542] on label "No" at bounding box center [658, 550] width 72 height 34
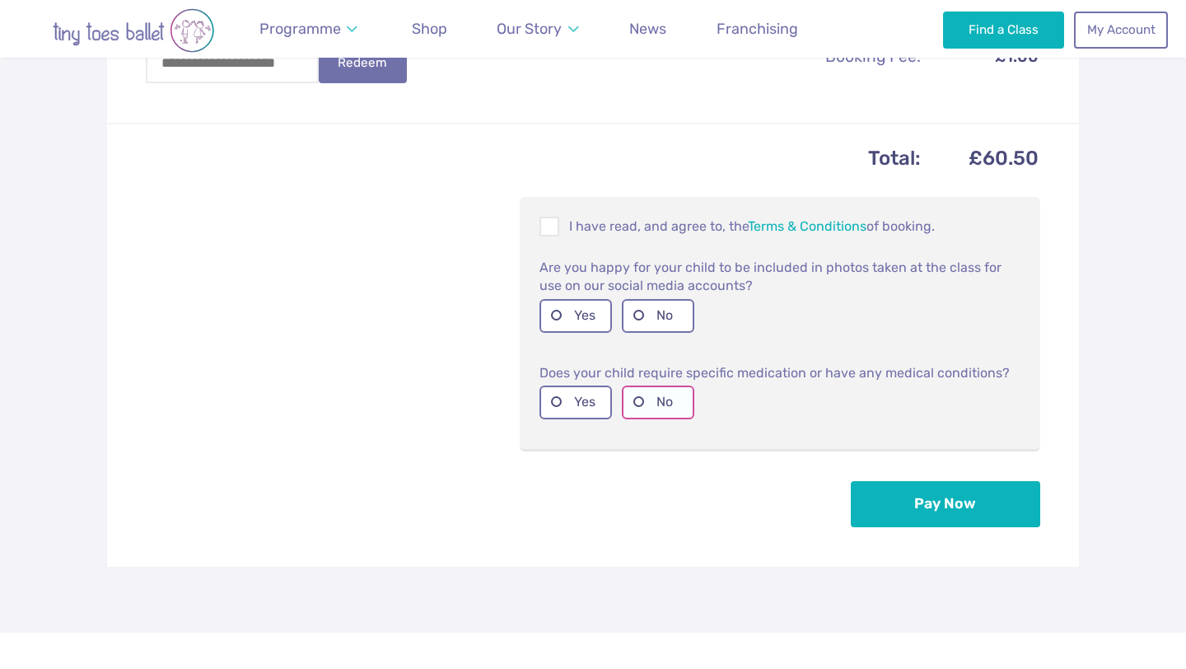
scroll to position [659, 0]
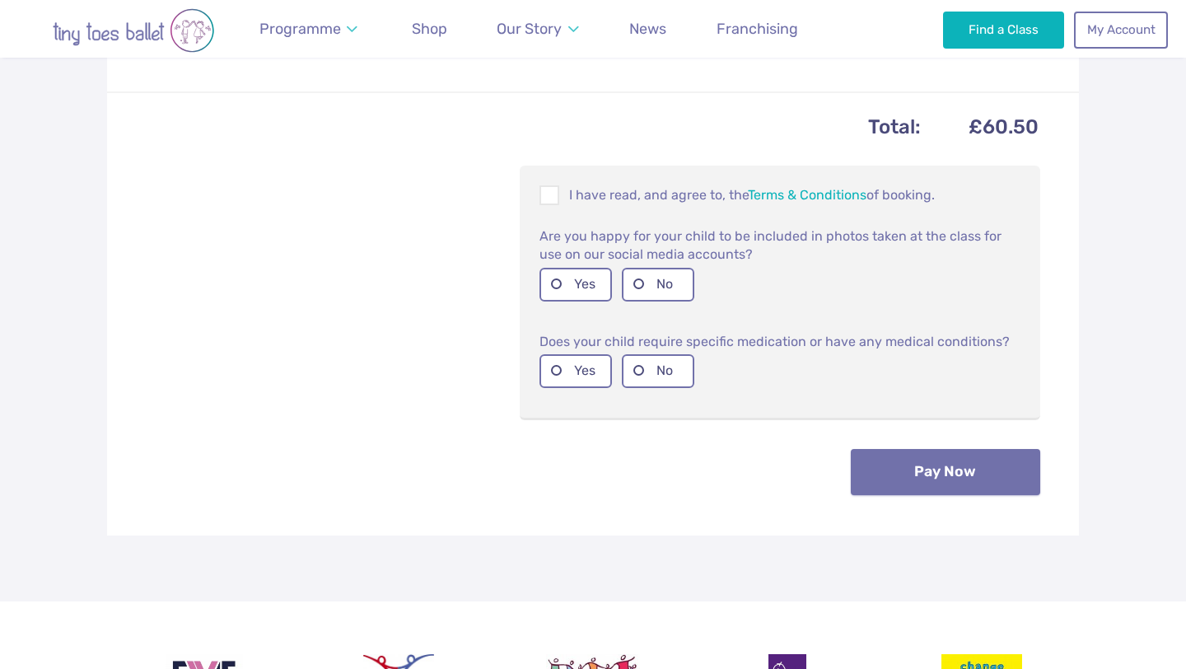
click at [884, 474] on button "Pay Now" at bounding box center [944, 472] width 189 height 46
